Goal: Transaction & Acquisition: Obtain resource

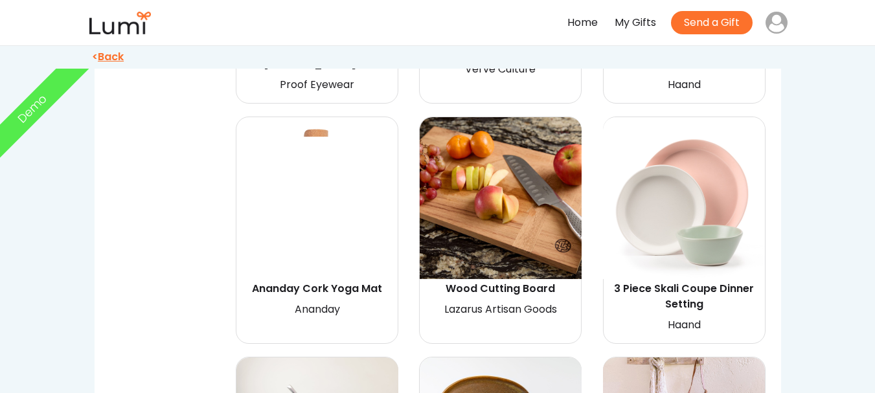
scroll to position [875, 0]
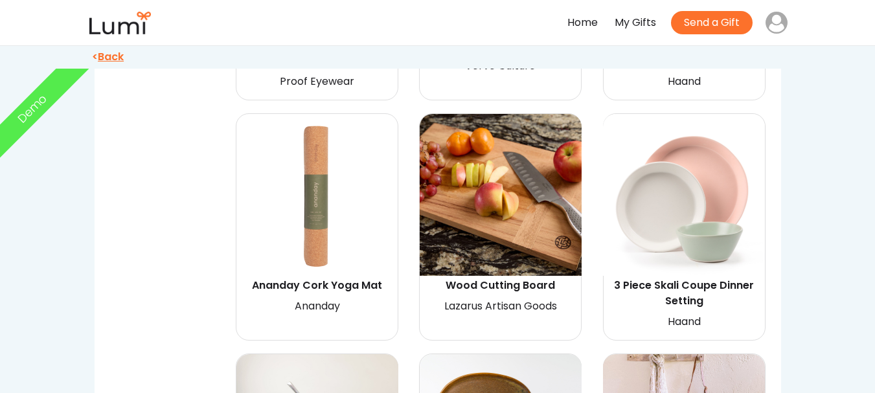
click at [535, 215] on img at bounding box center [501, 195] width 162 height 162
select select "{"_class":"StaticObject","data":{"_api_c2_node.id":"gid://shopify/ProductVarian…"
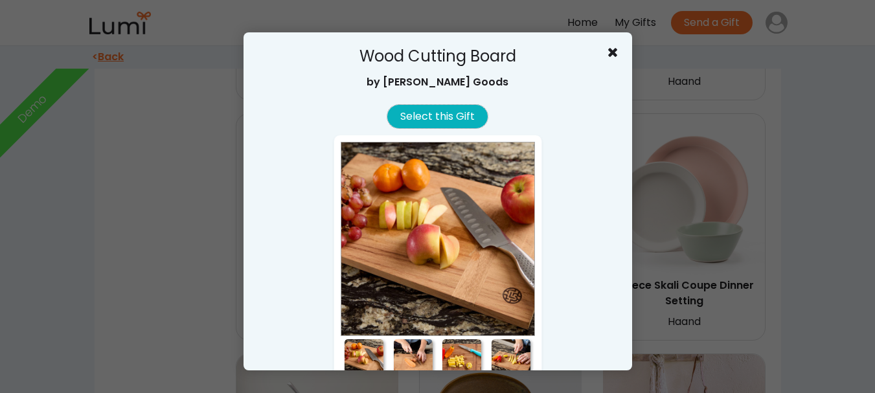
click at [431, 115] on button "Select this Gift" at bounding box center [437, 116] width 100 height 23
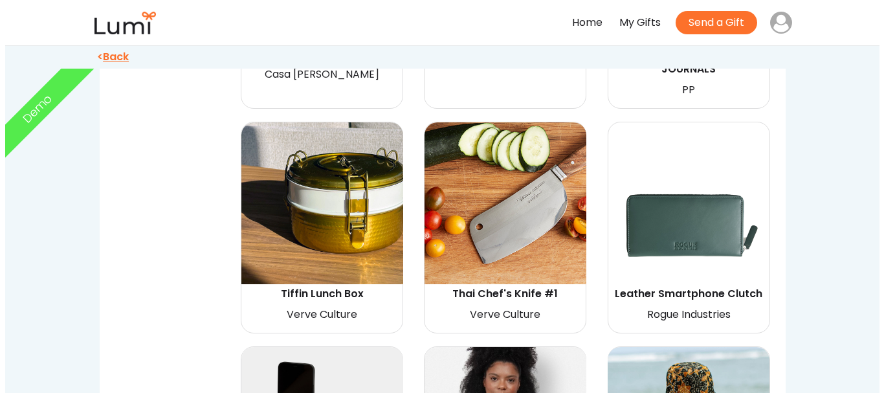
scroll to position [1311, 0]
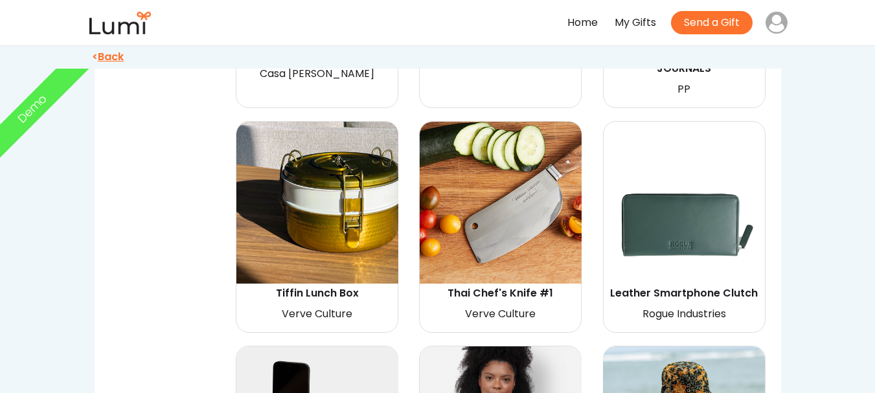
click at [487, 204] on img at bounding box center [501, 203] width 162 height 162
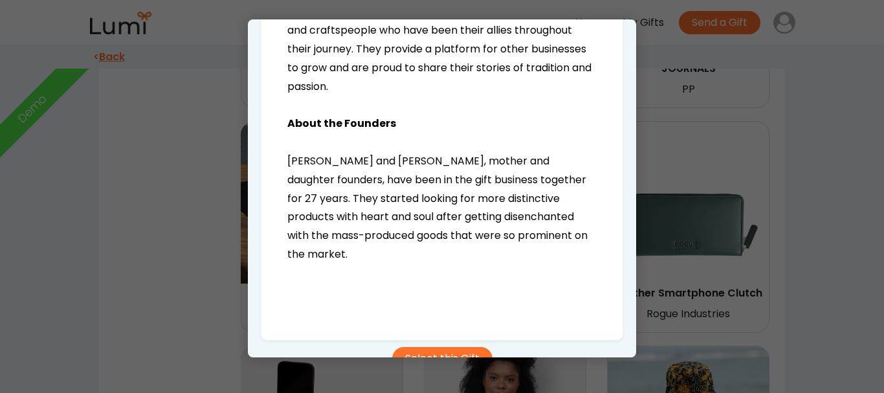
scroll to position [1204, 0]
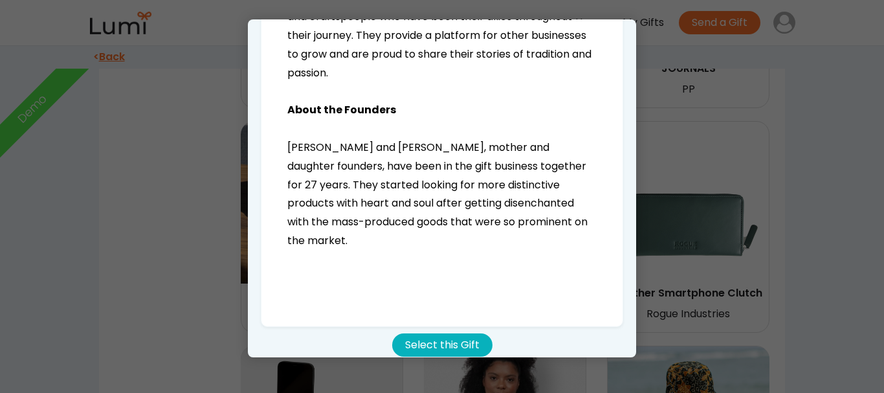
click at [464, 333] on button "Select this Gift" at bounding box center [442, 344] width 100 height 23
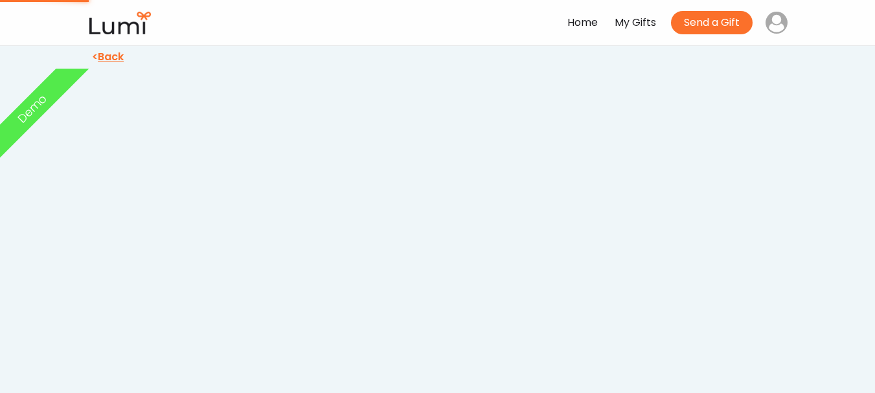
scroll to position [0, 0]
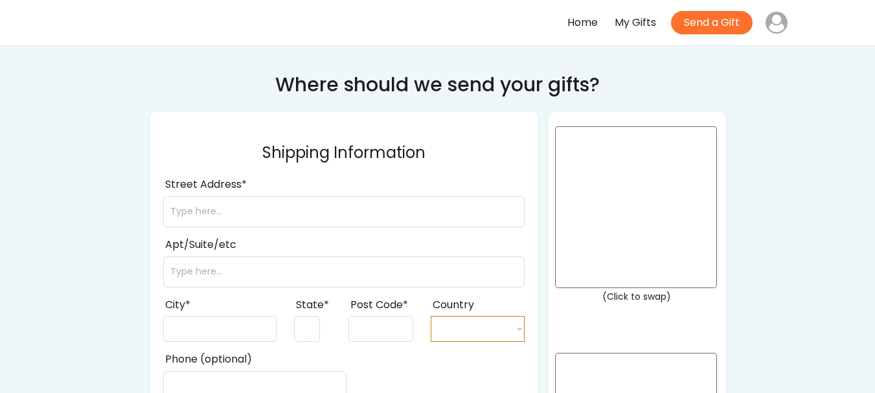
select select ""1348695171700984260__LOOKUP__1708985228834x169246185333063360""
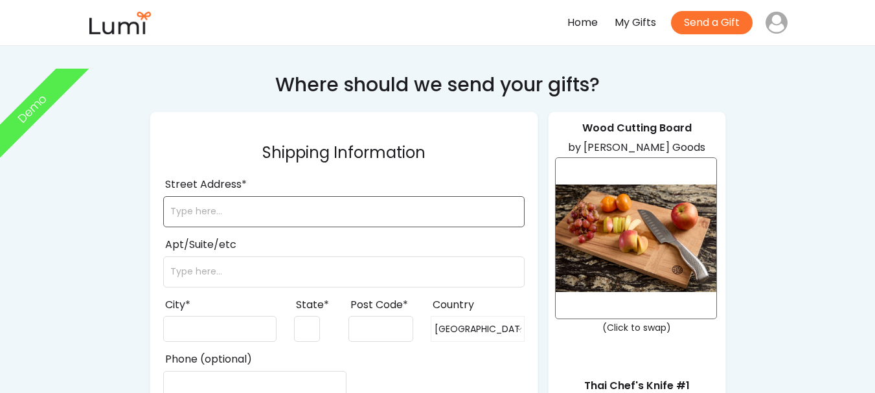
click at [333, 226] on input "input" at bounding box center [343, 211] width 361 height 31
type input "23118"
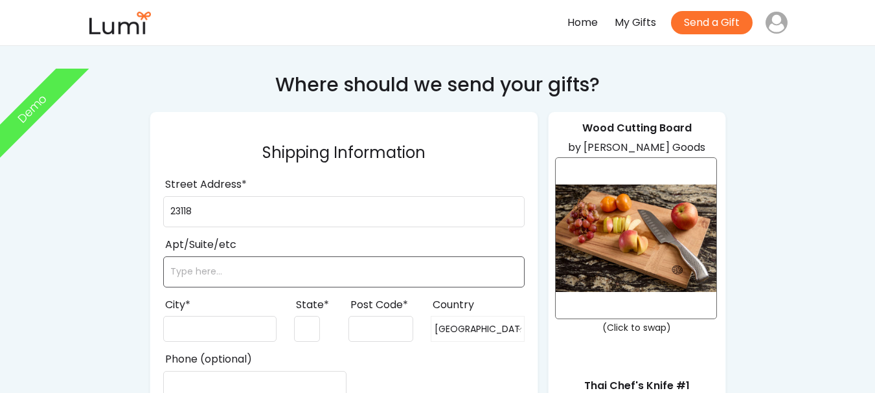
click at [300, 270] on input "input" at bounding box center [343, 271] width 361 height 31
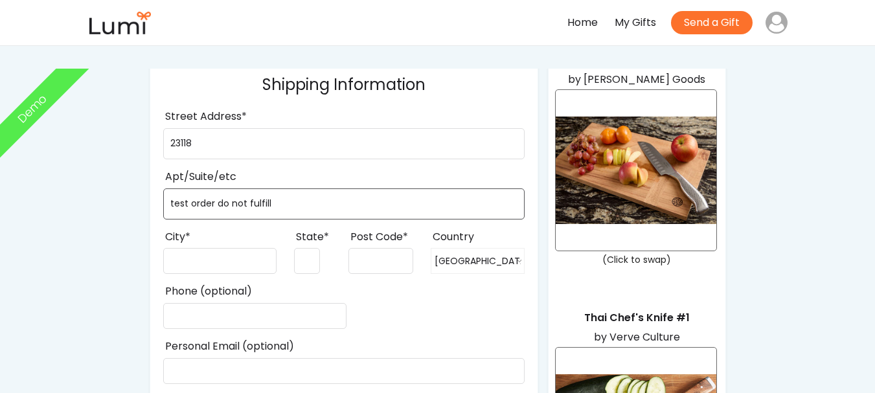
scroll to position [71, 0]
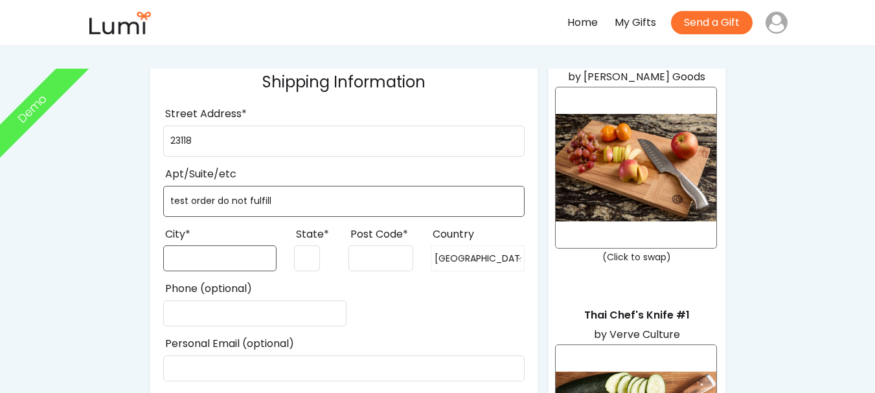
type input "test order do not fulfill"
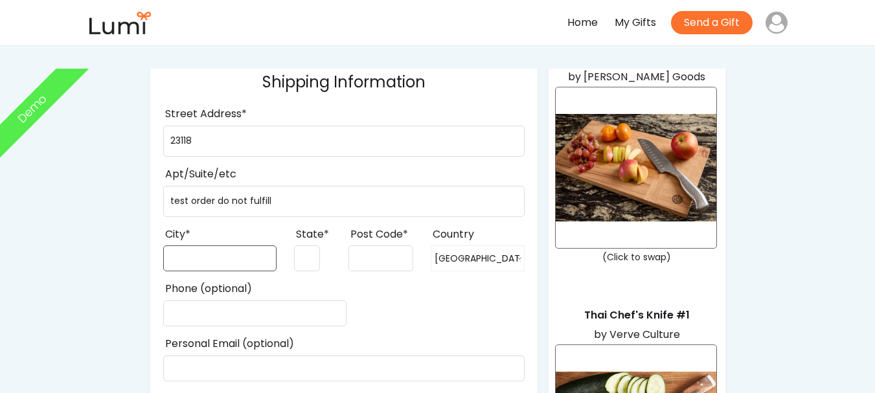
click at [267, 254] on input "input" at bounding box center [219, 258] width 113 height 26
type input "arusha"
click at [303, 253] on input "input" at bounding box center [307, 258] width 26 height 26
type input "ar"
click at [396, 257] on input "input" at bounding box center [380, 258] width 65 height 26
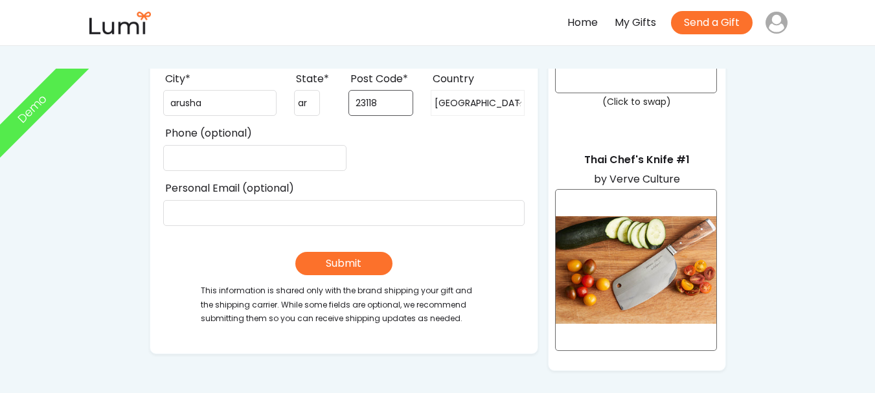
scroll to position [243, 0]
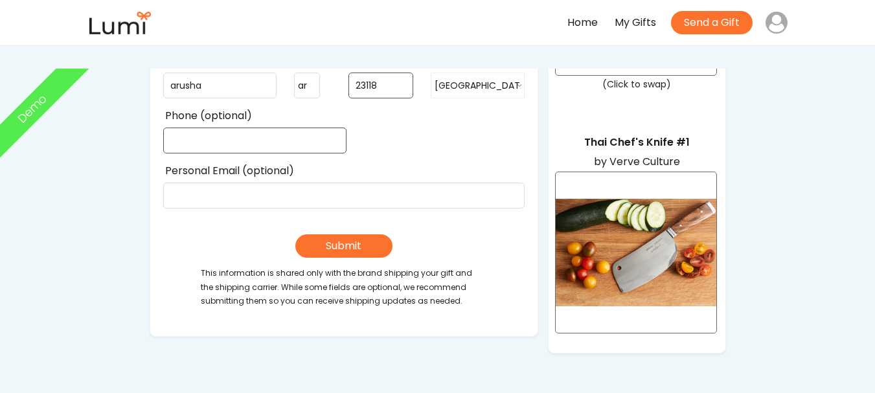
type input "23118"
click at [235, 133] on input "input" at bounding box center [254, 141] width 183 height 26
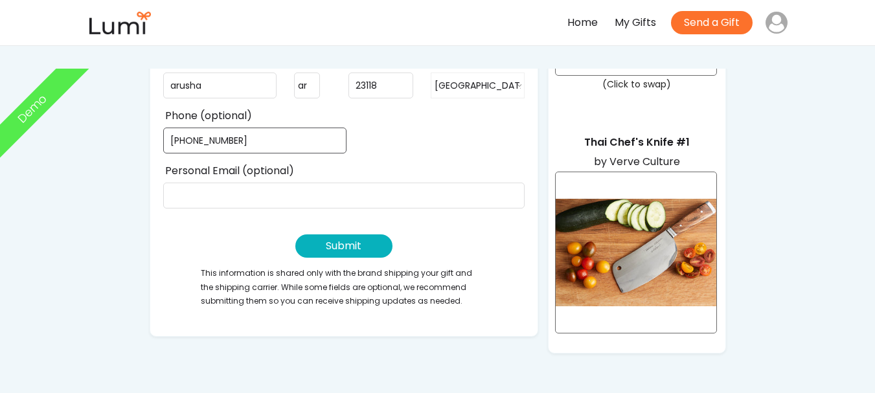
type input "[PHONE_NUMBER]"
click at [326, 237] on button "Submit" at bounding box center [343, 245] width 97 height 23
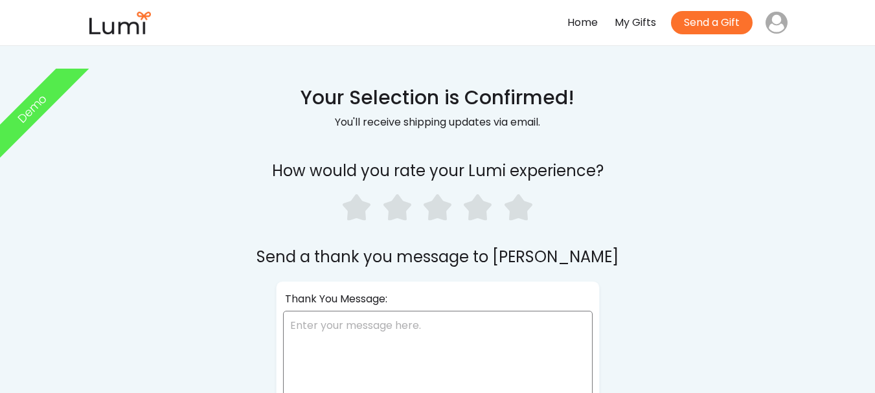
click at [528, 205] on use at bounding box center [518, 207] width 28 height 27
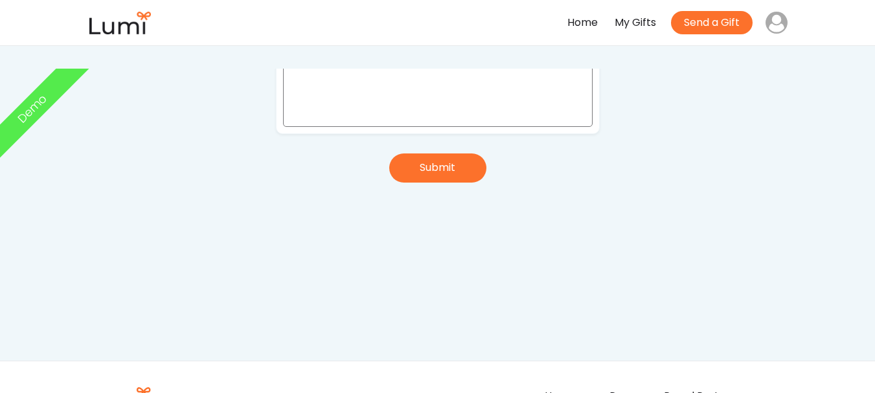
scroll to position [284, 0]
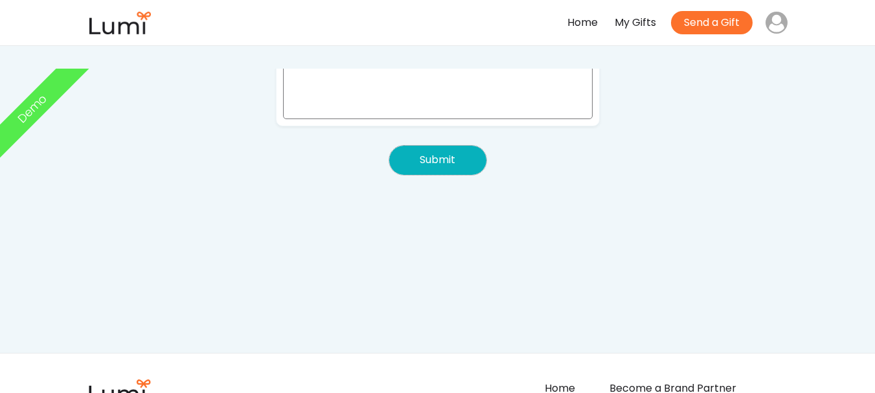
click at [480, 167] on button "Submit" at bounding box center [437, 160] width 97 height 29
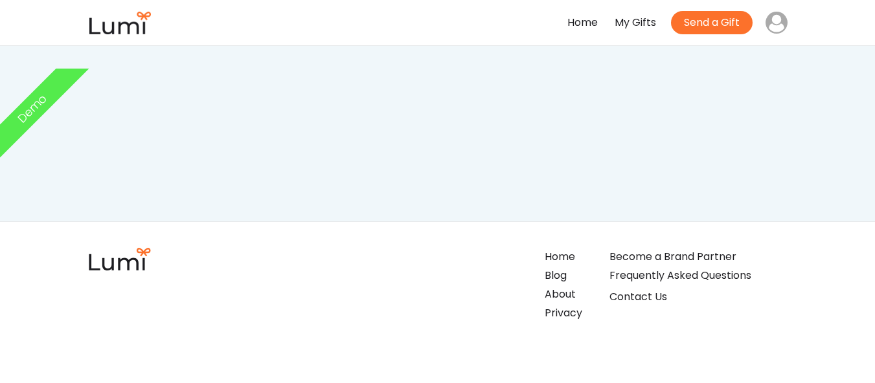
scroll to position [670, 0]
